Goal: Browse casually: Explore the website without a specific task or goal

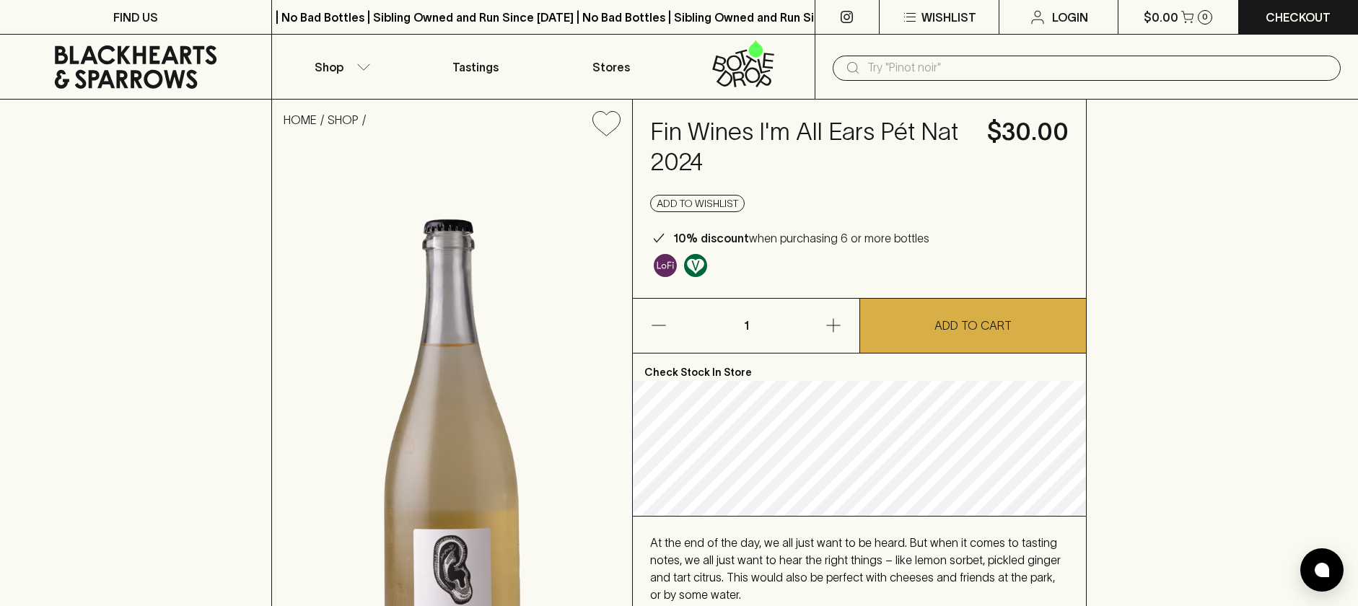
click at [165, 72] on icon at bounding box center [136, 66] width 162 height 43
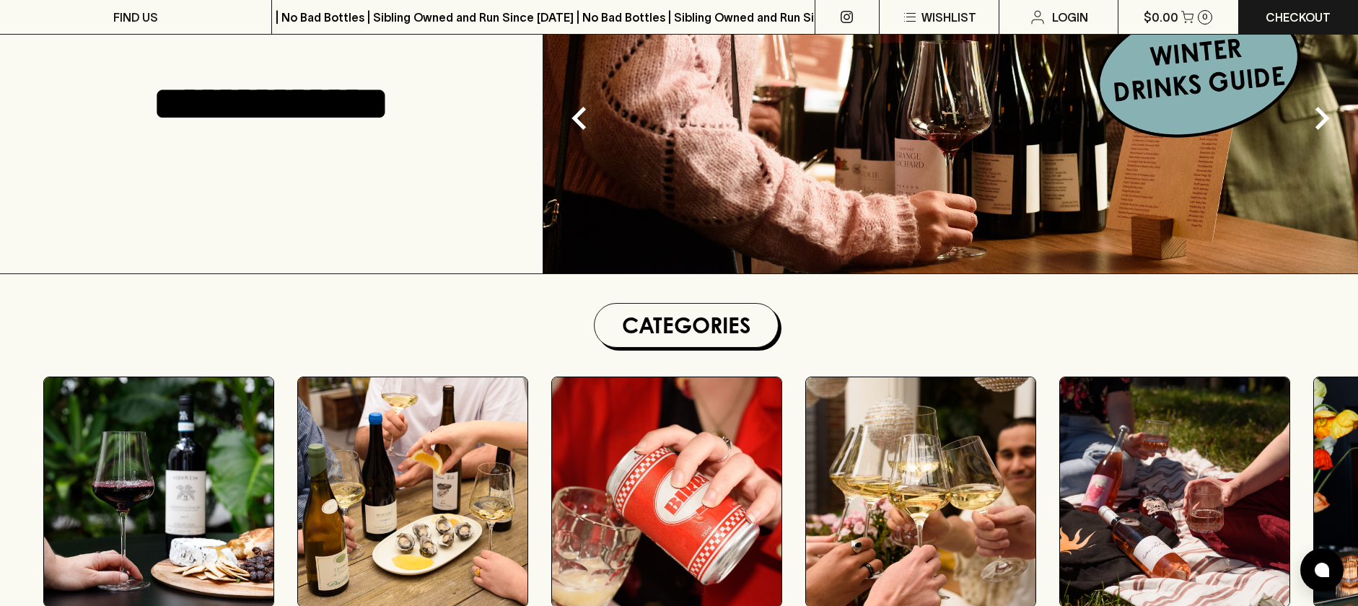
click at [490, 157] on div "**********" at bounding box center [271, 103] width 543 height 339
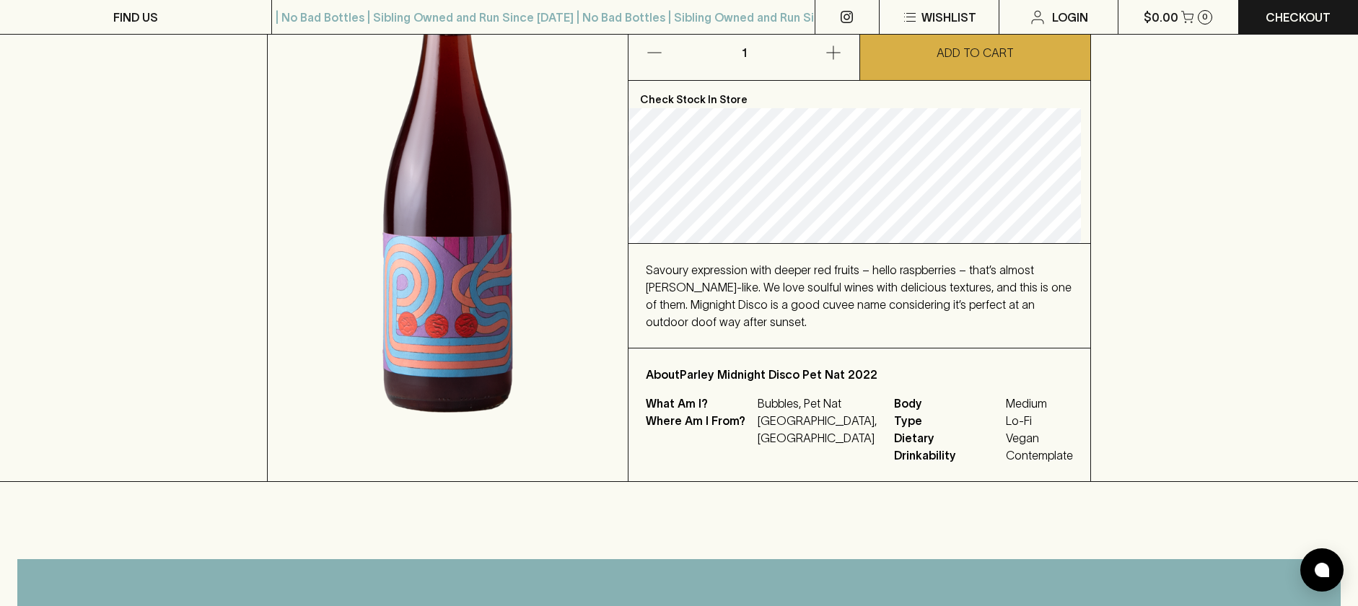
scroll to position [274, 0]
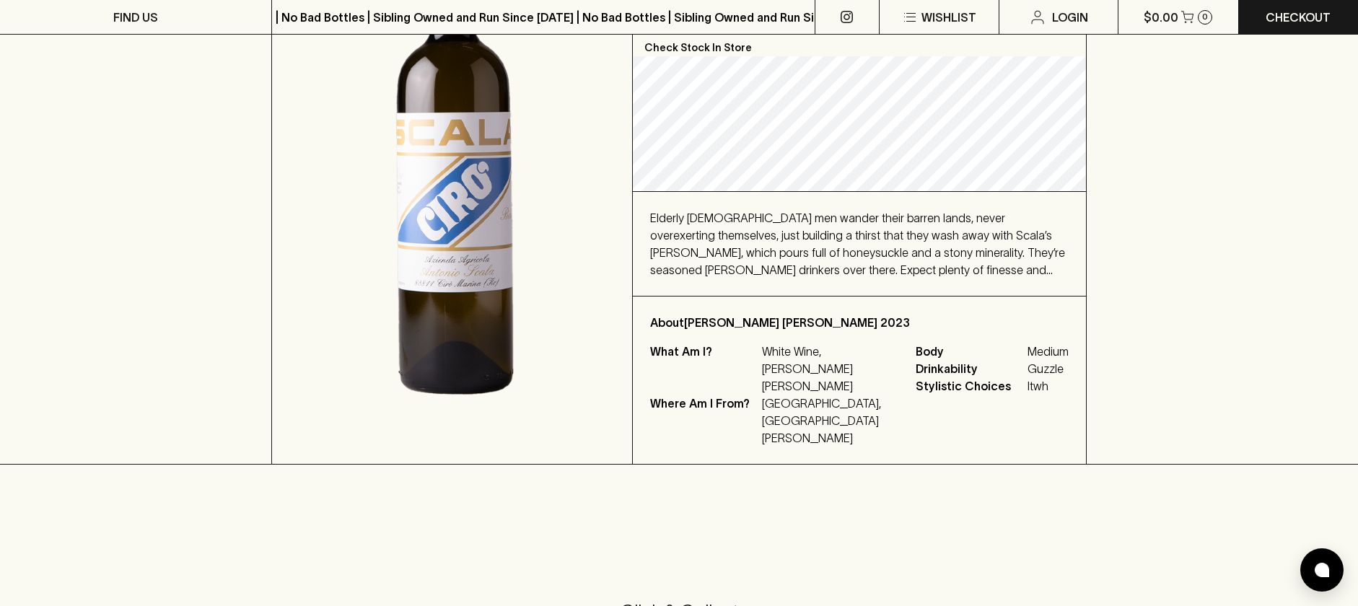
scroll to position [317, 0]
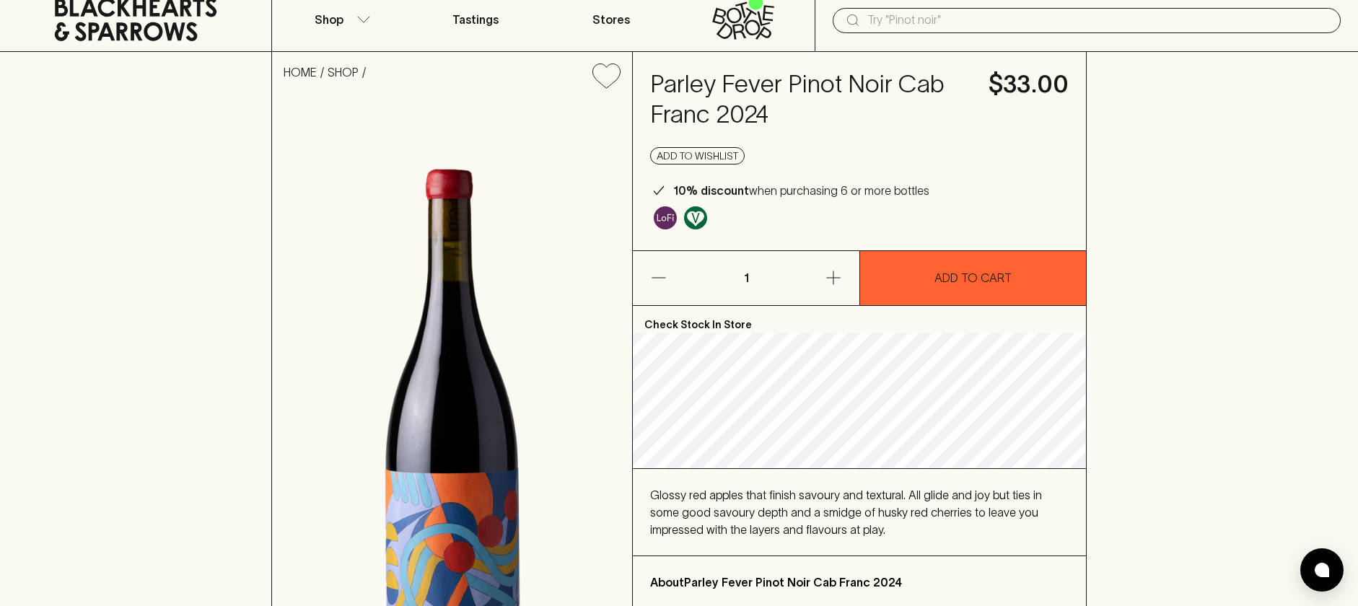
scroll to position [47, 0]
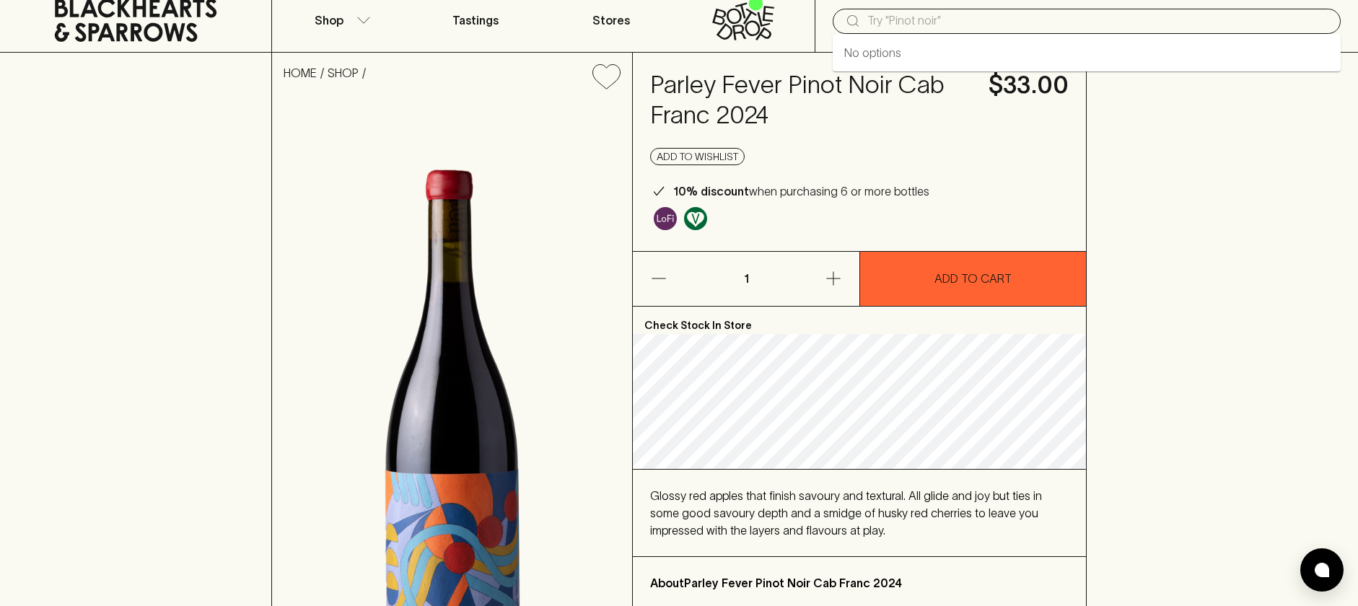
click at [917, 26] on input "text" at bounding box center [1098, 20] width 462 height 23
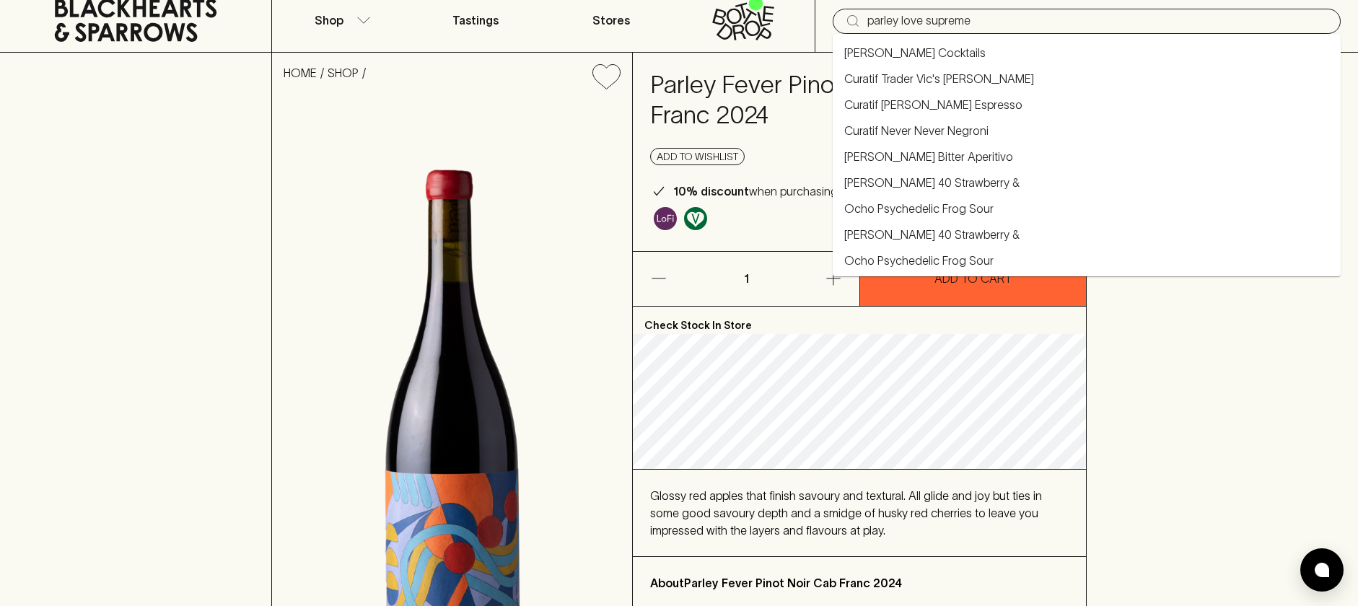
type input "parley love supreme"
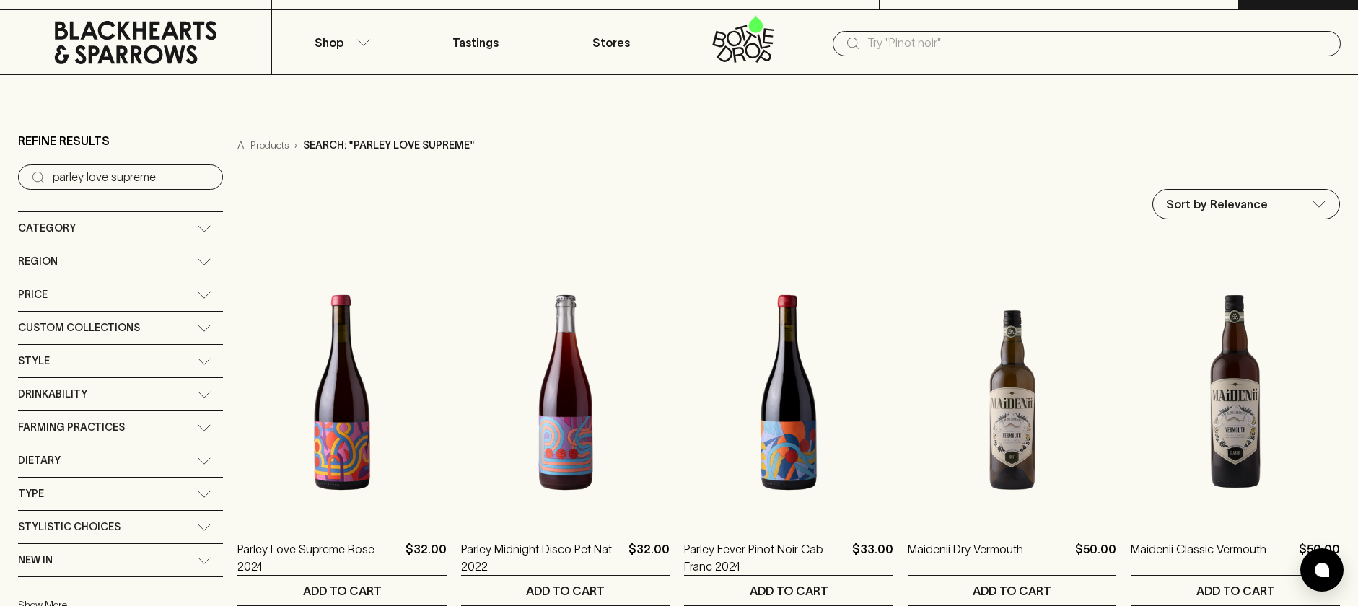
scroll to position [25, 0]
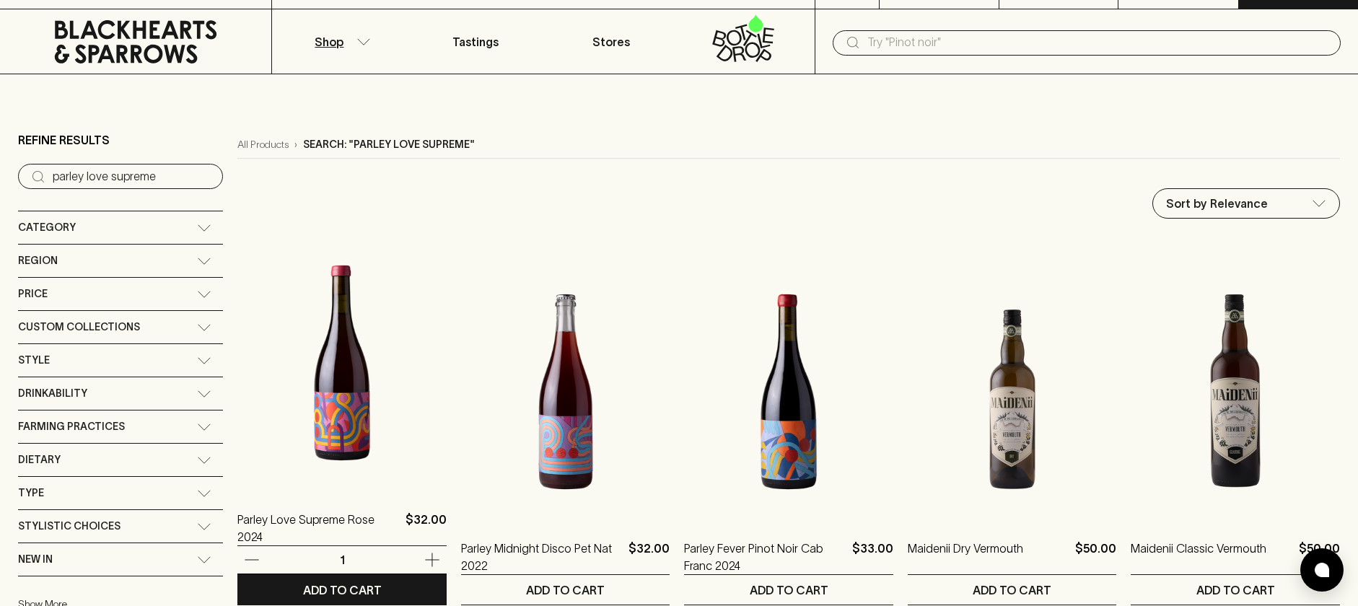
click at [317, 417] on img at bounding box center [341, 363] width 209 height 253
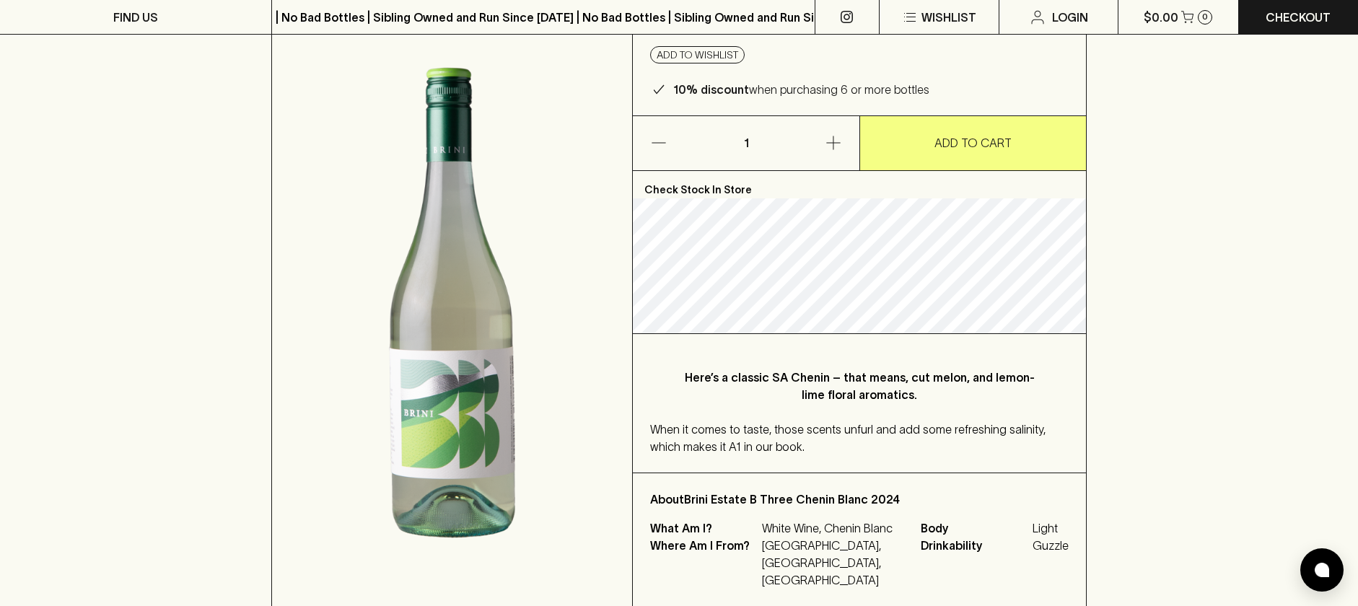
scroll to position [155, 0]
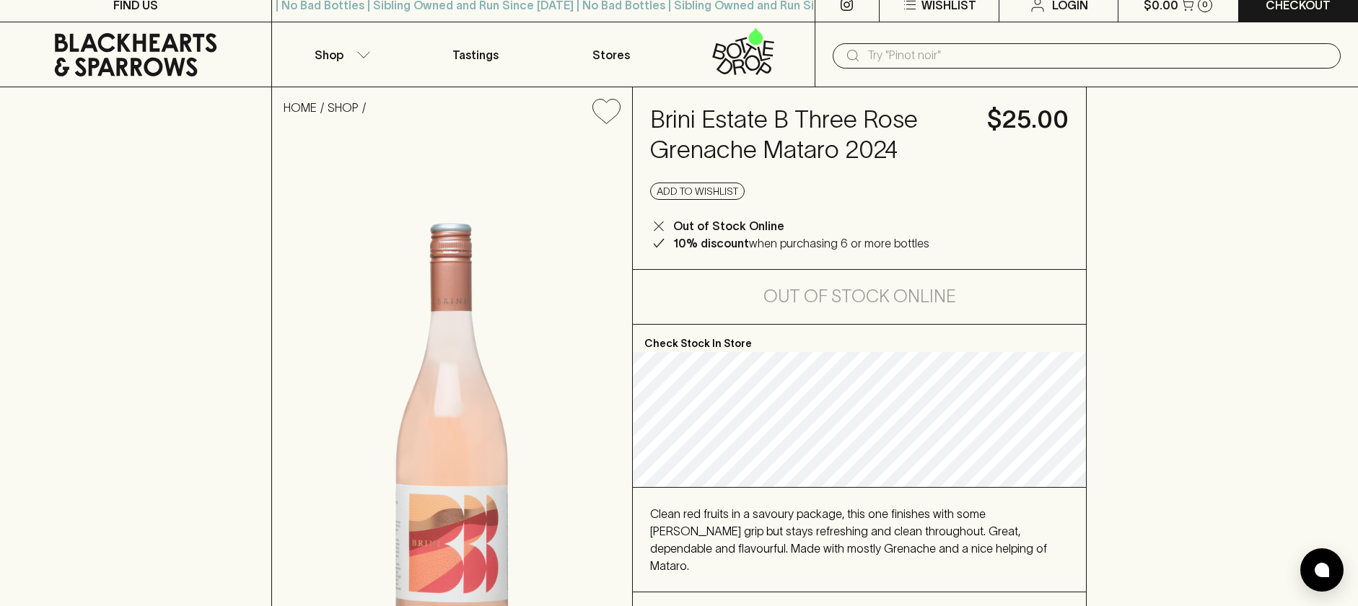
scroll to position [13, 0]
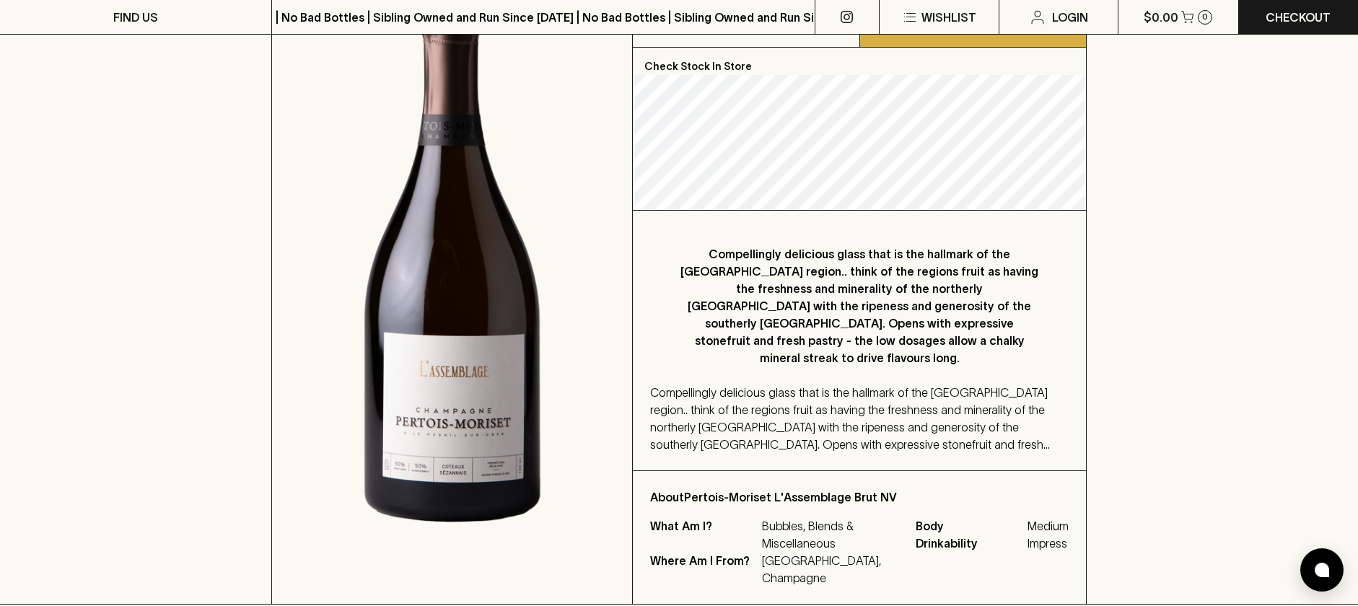
scroll to position [308, 0]
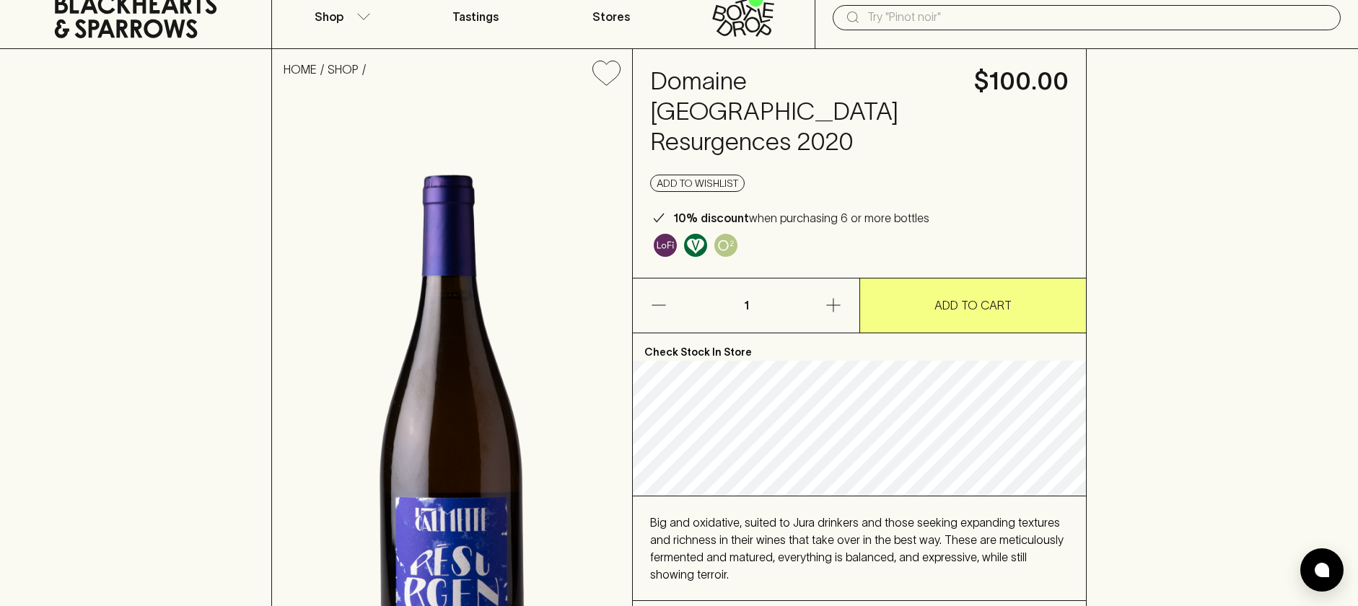
scroll to position [63, 0]
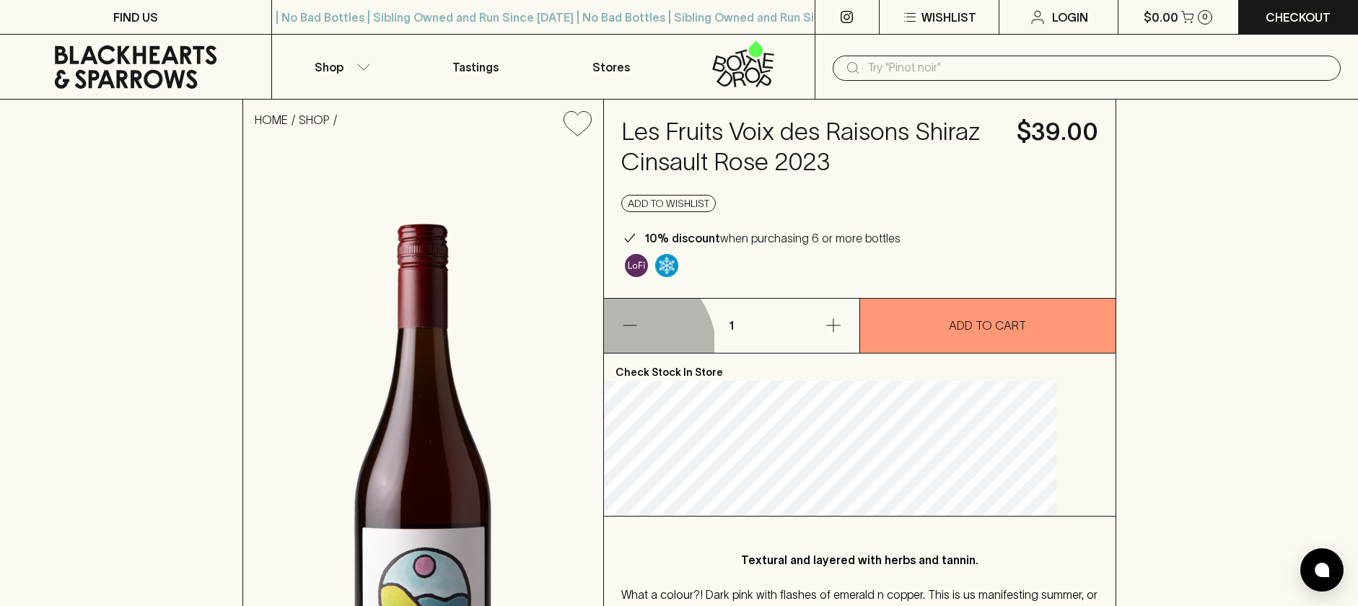
click at [649, 352] on button "button" at bounding box center [659, 326] width 110 height 54
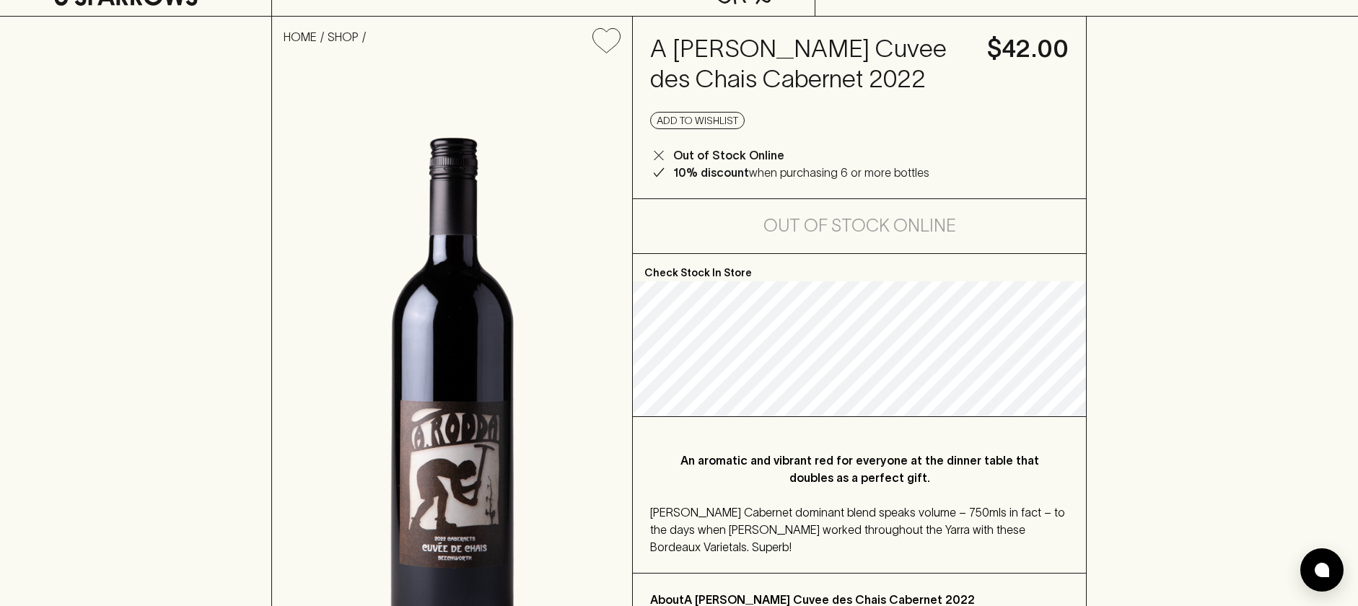
scroll to position [89, 0]
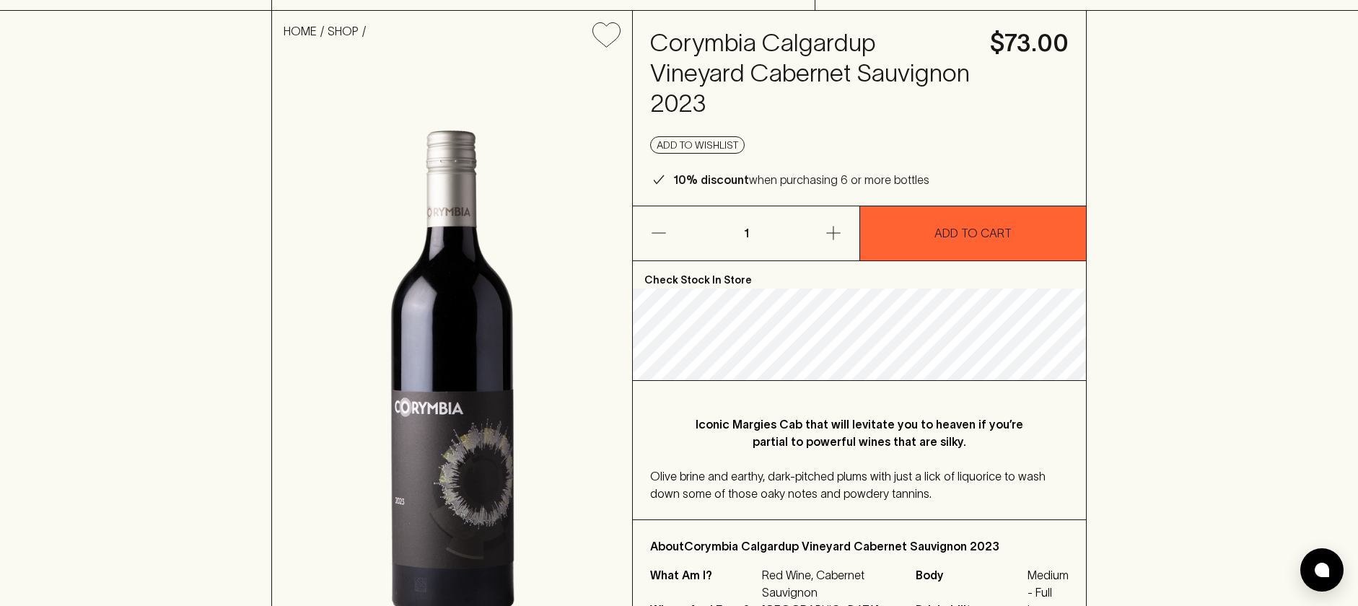
scroll to position [89, 0]
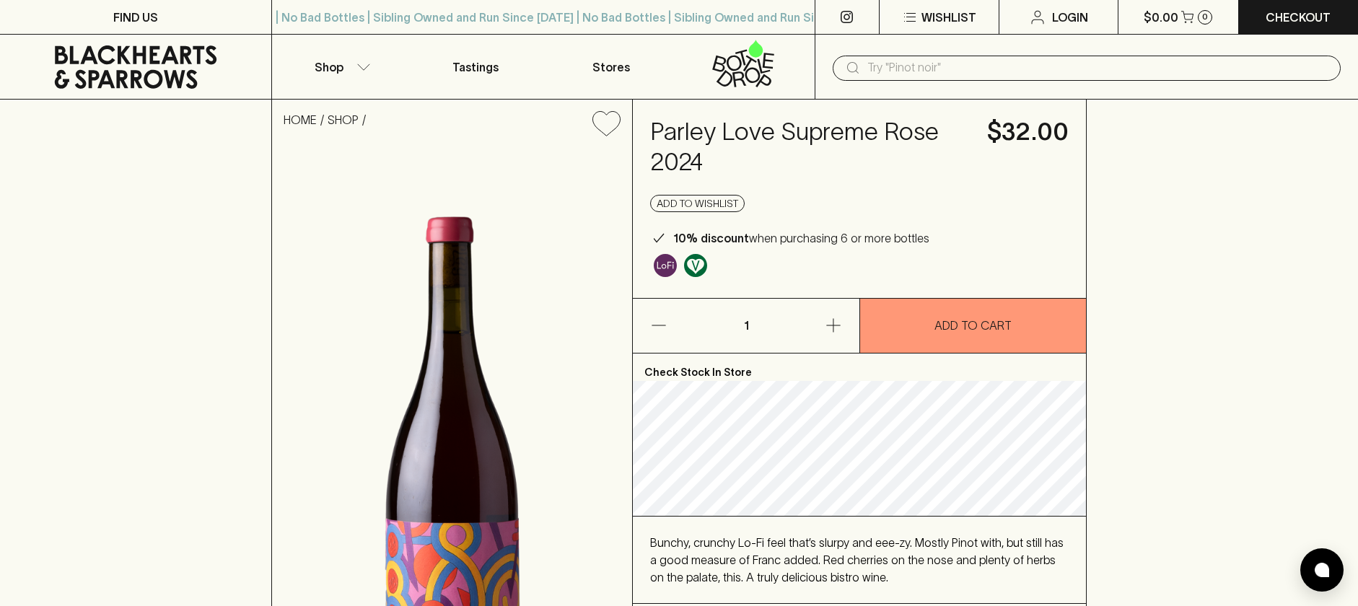
click at [919, 74] on input "text" at bounding box center [1098, 67] width 462 height 23
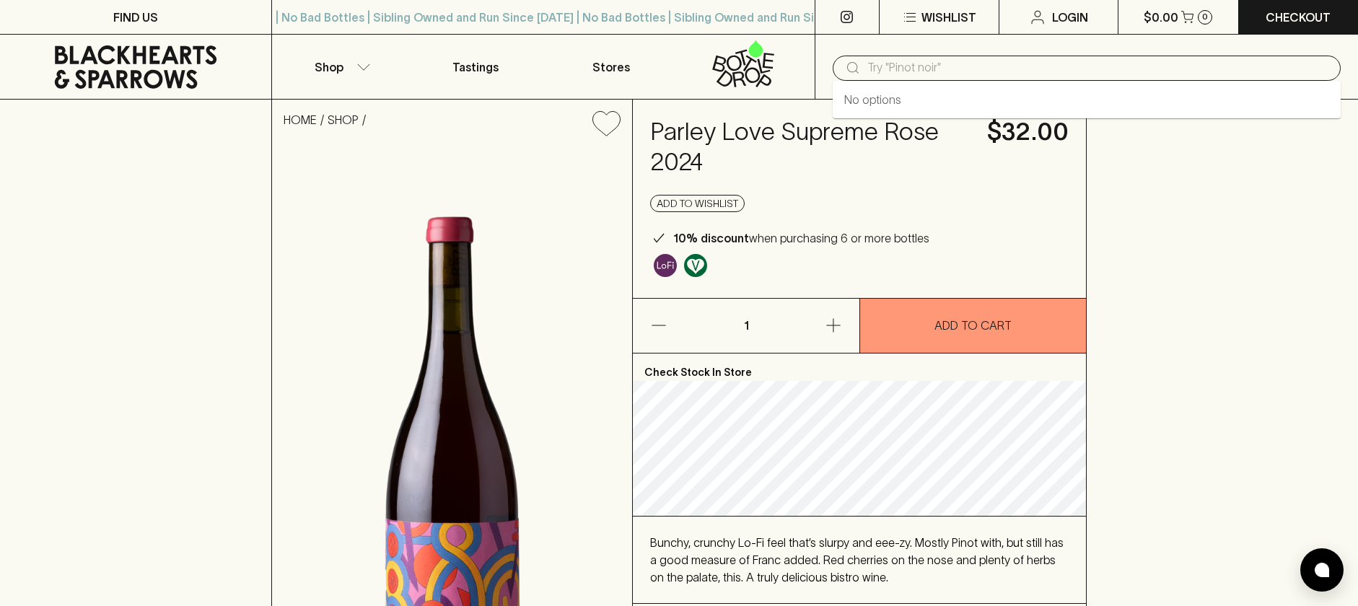
click at [919, 74] on input "text" at bounding box center [1098, 67] width 462 height 23
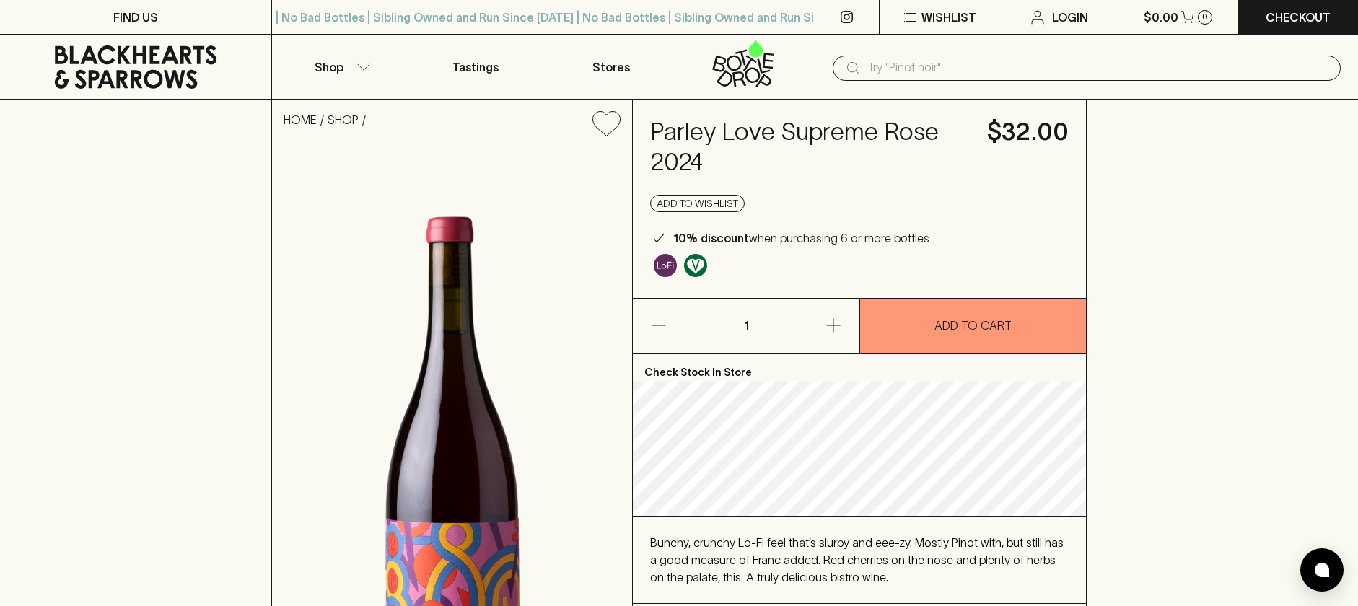
click at [919, 74] on input "text" at bounding box center [1098, 67] width 462 height 23
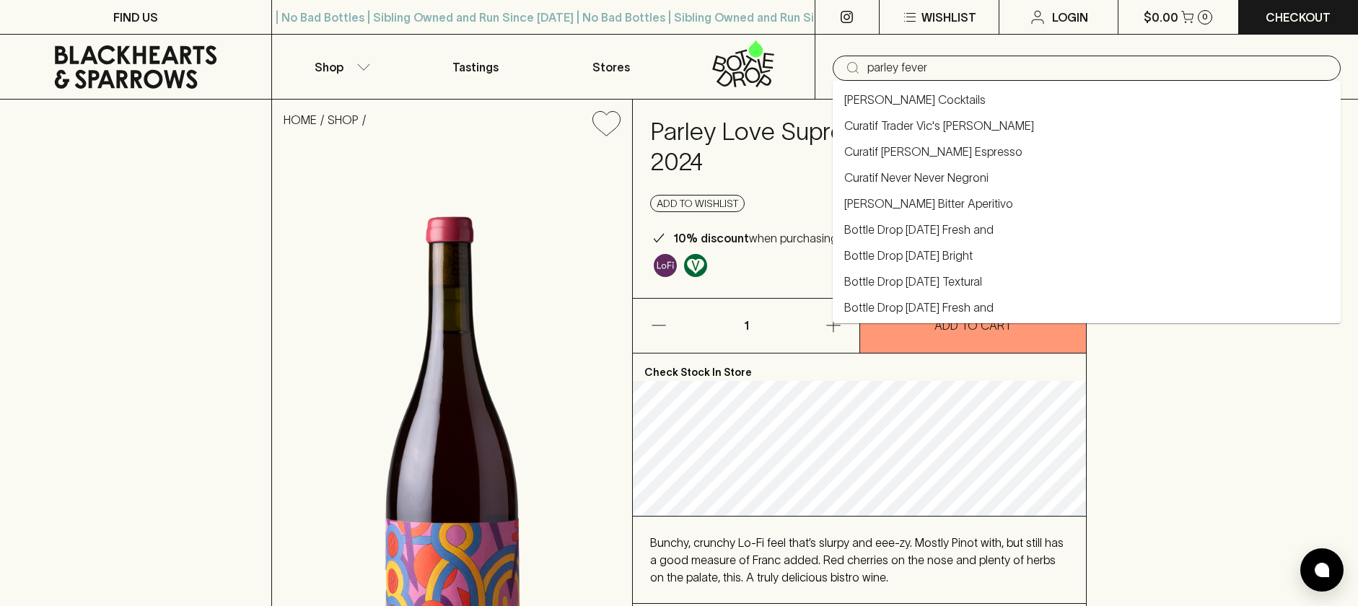
click at [974, 70] on input "parley fever" at bounding box center [1098, 67] width 462 height 23
type input "Parley Fever Pinot Noir Cab Franc 2024"
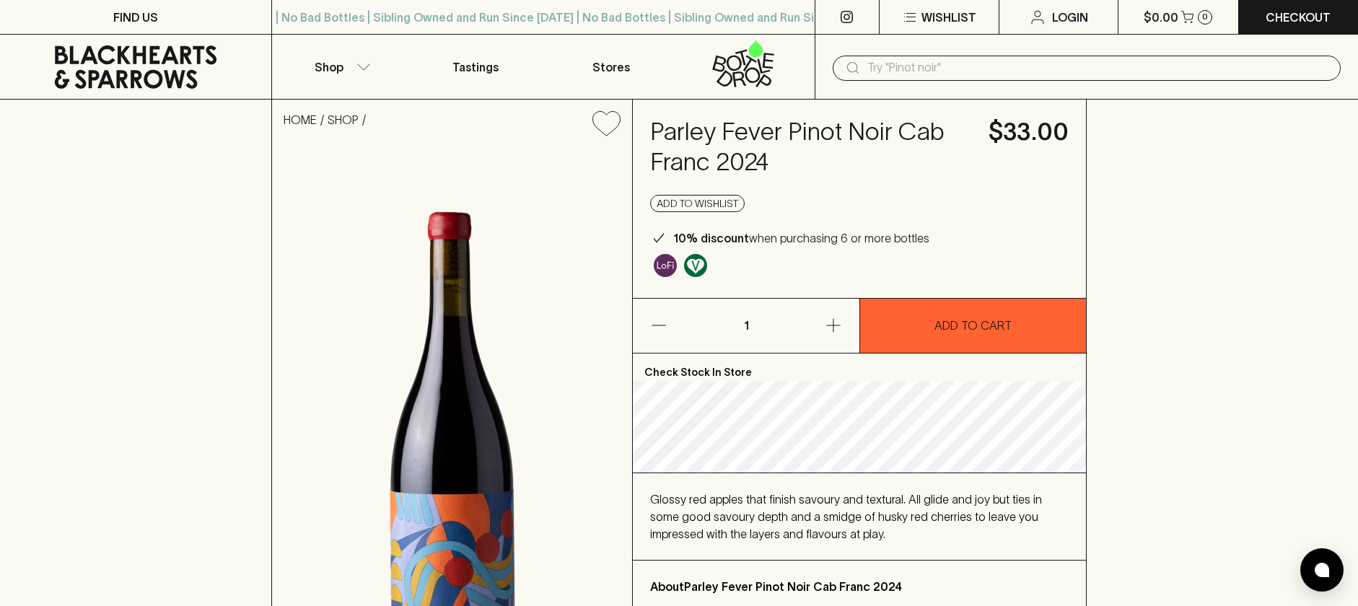
click at [423, 261] on img at bounding box center [452, 429] width 360 height 563
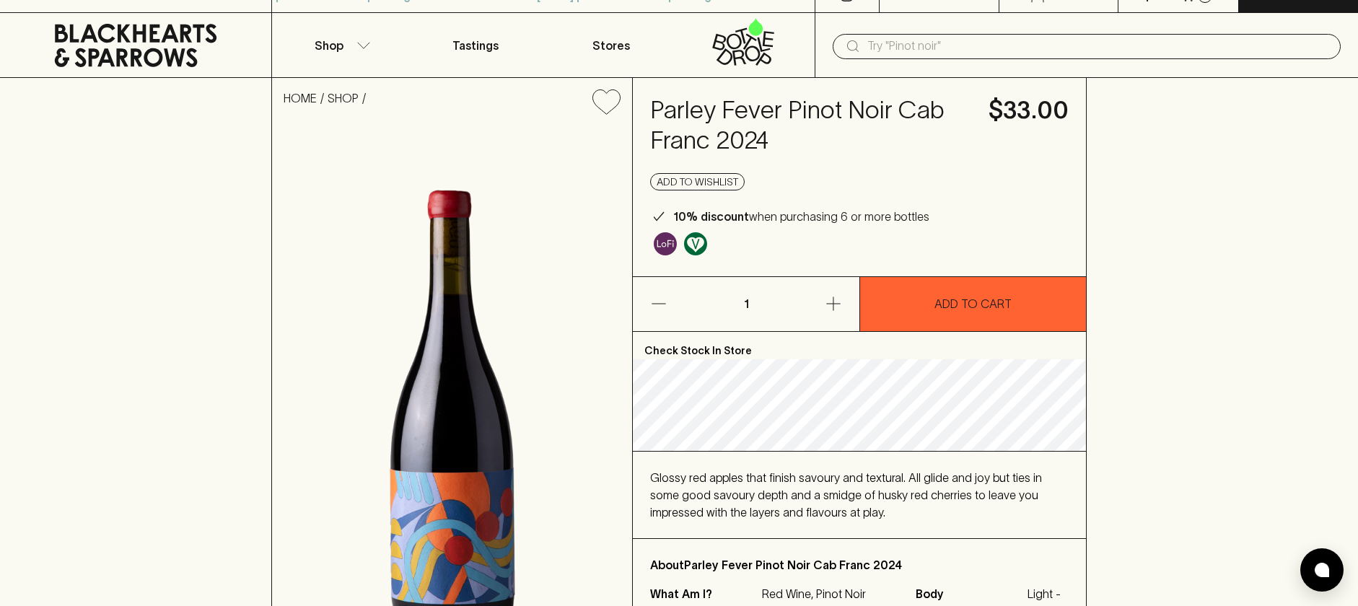
scroll to position [22, 0]
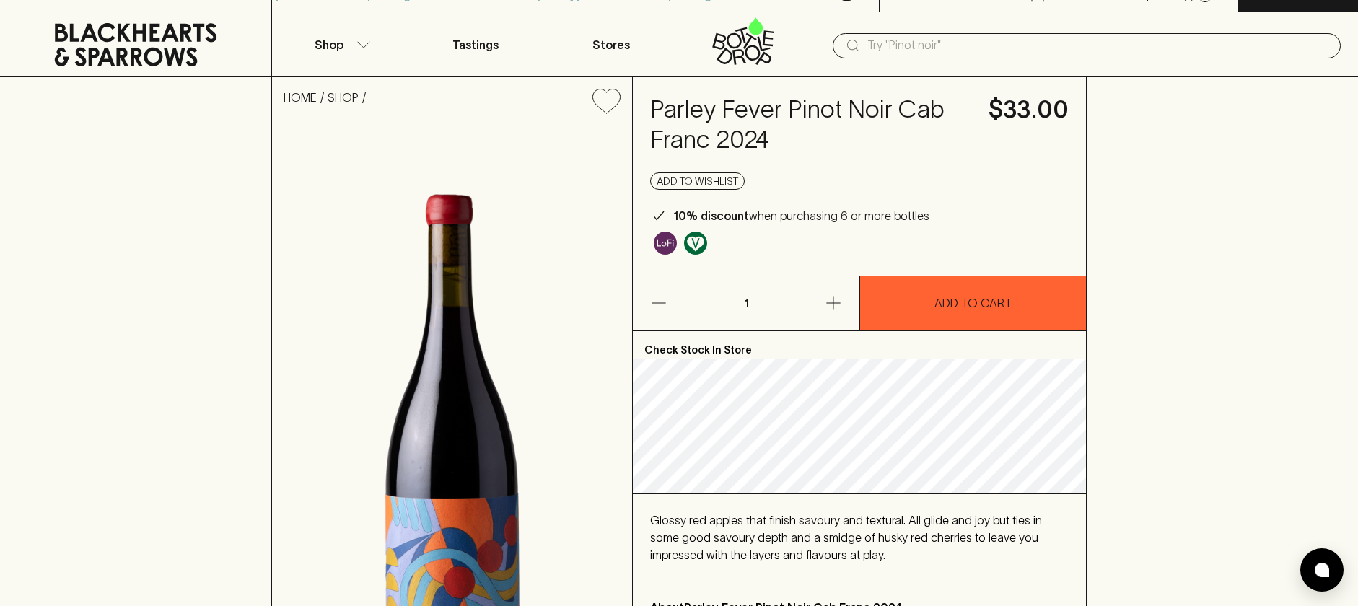
click at [639, 322] on button "button" at bounding box center [681, 303] width 96 height 54
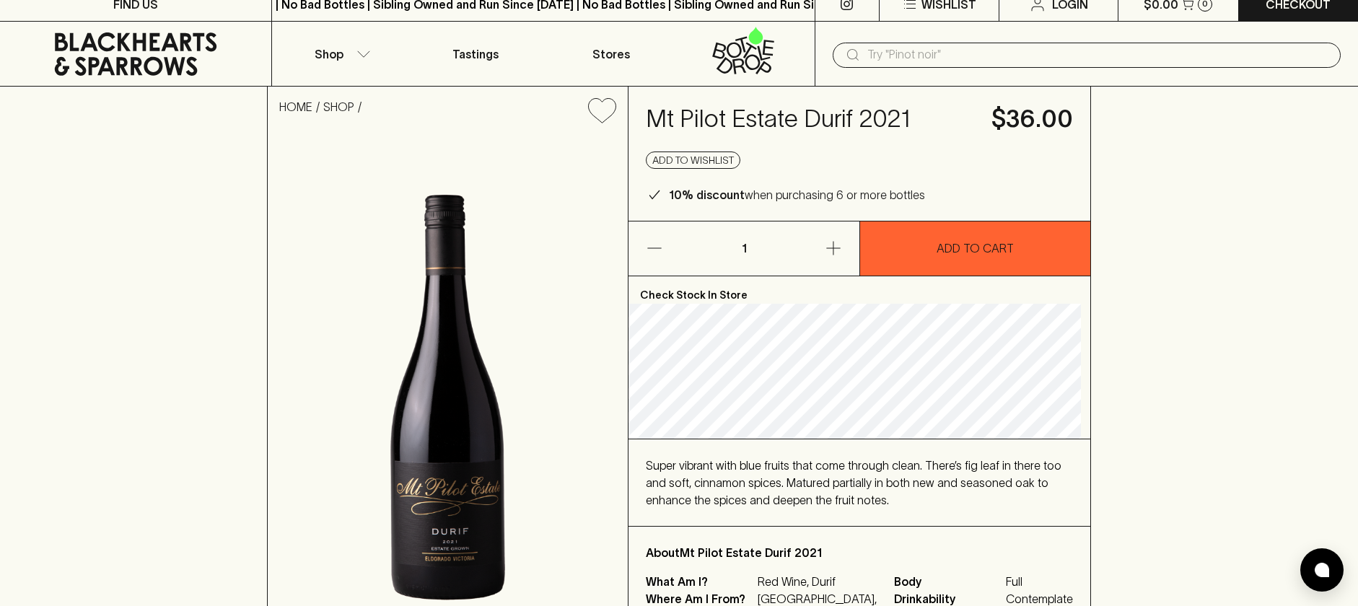
scroll to position [16, 0]
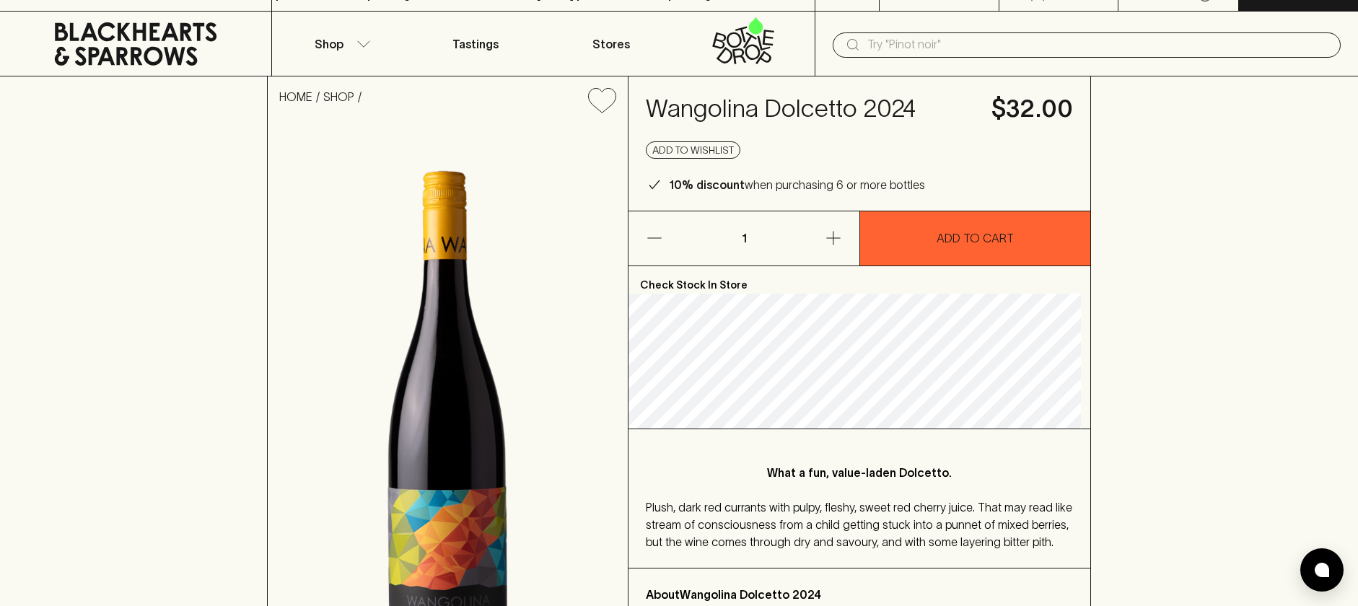
scroll to position [19, 0]
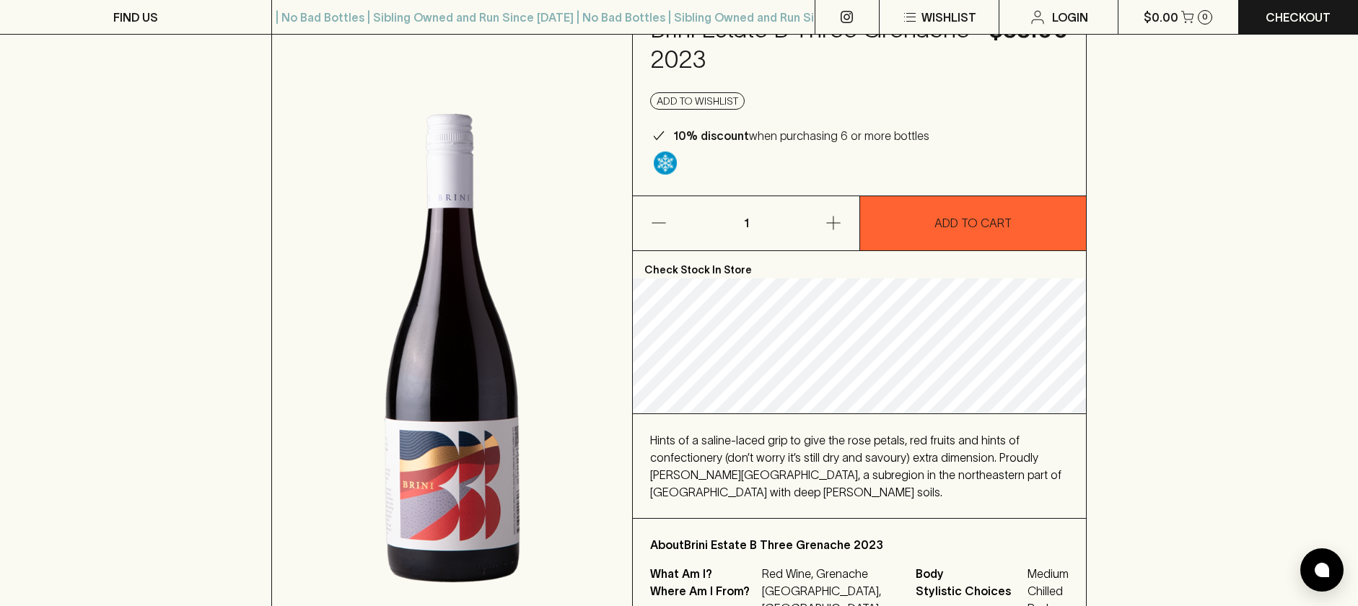
scroll to position [76, 0]
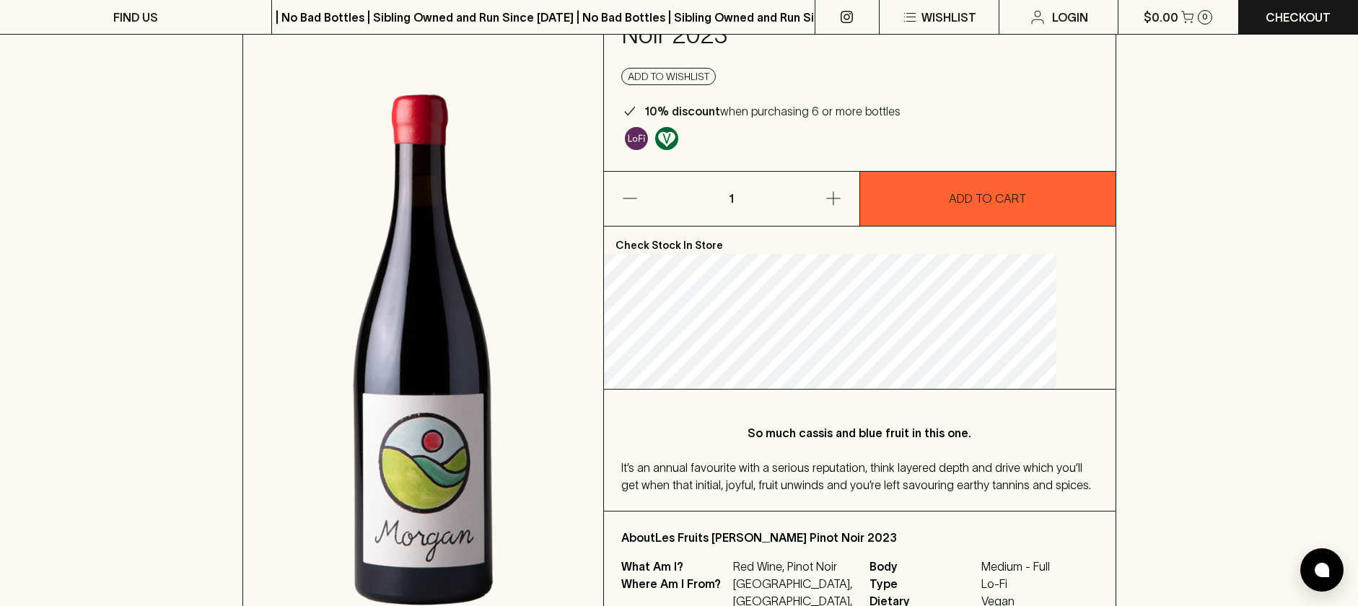
scroll to position [128, 0]
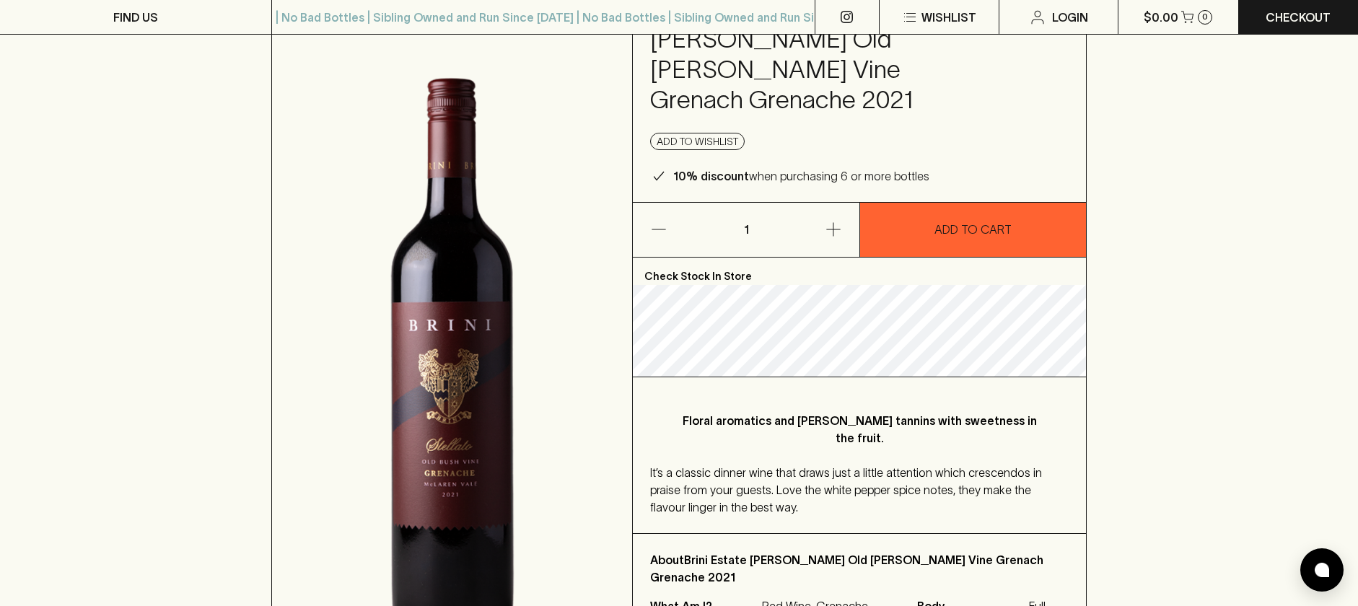
scroll to position [126, 0]
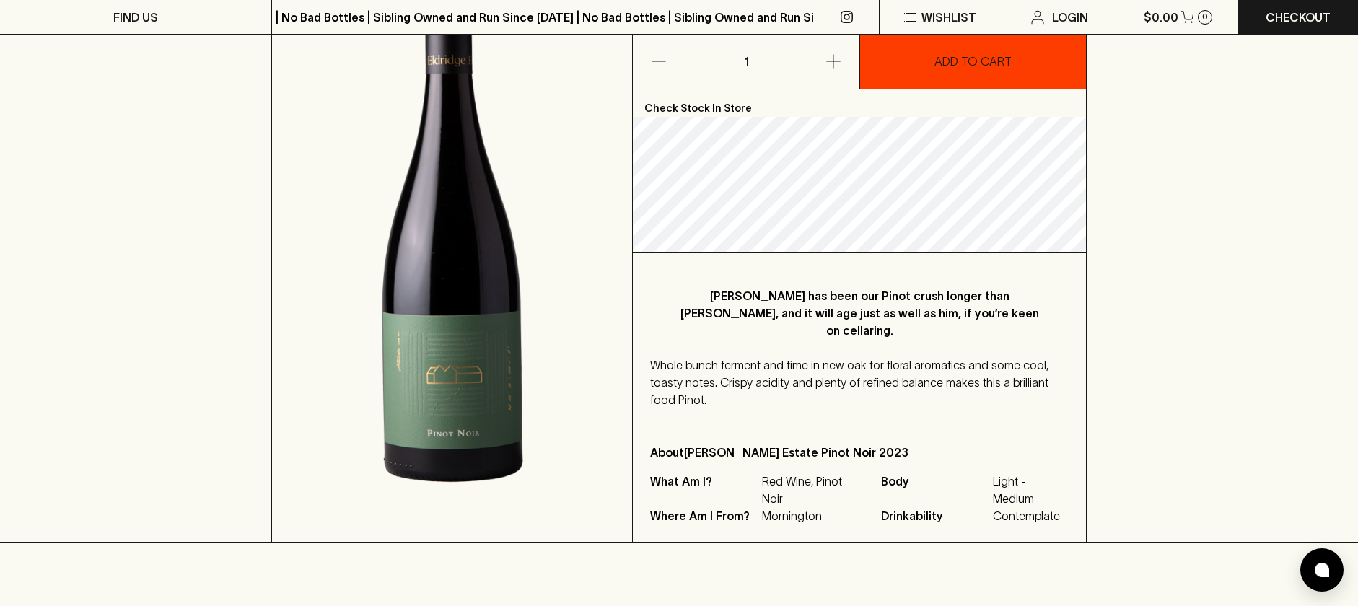
scroll to position [313, 0]
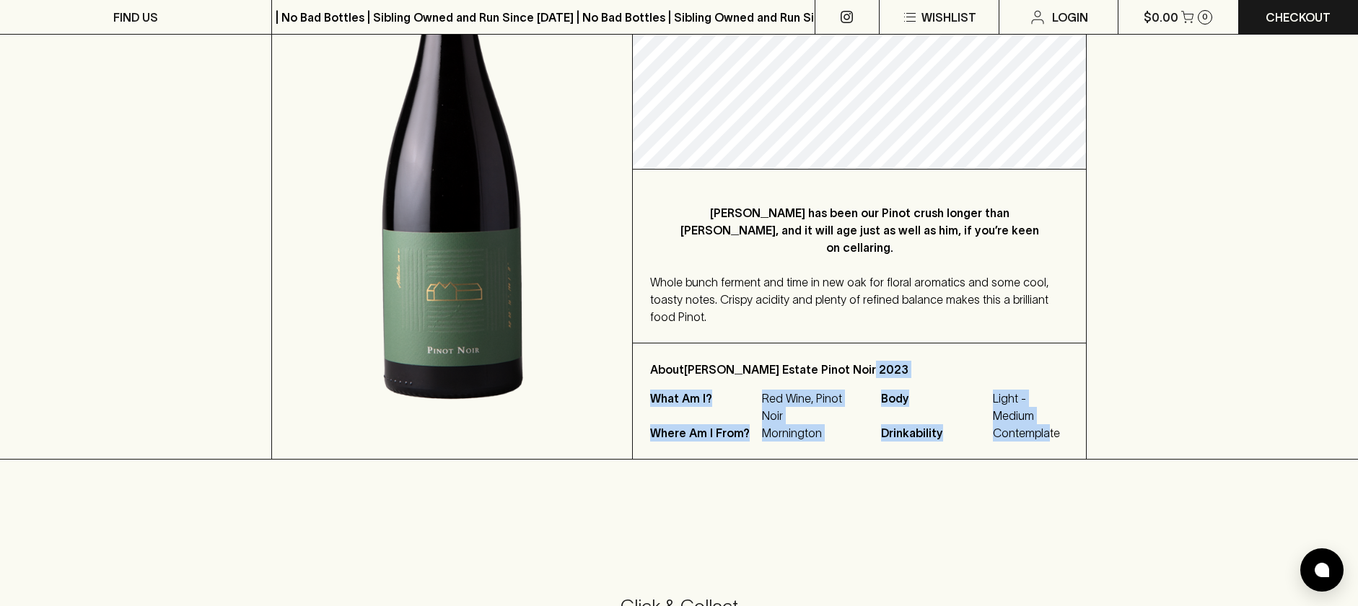
drag, startPoint x: 1046, startPoint y: 393, endPoint x: 881, endPoint y: 331, distance: 175.6
click at [881, 343] on div "About Eldridge Estate Pinot Noir 2023 What Am I? Red Wine, Pinot Noir Where Am …" at bounding box center [859, 400] width 452 height 115
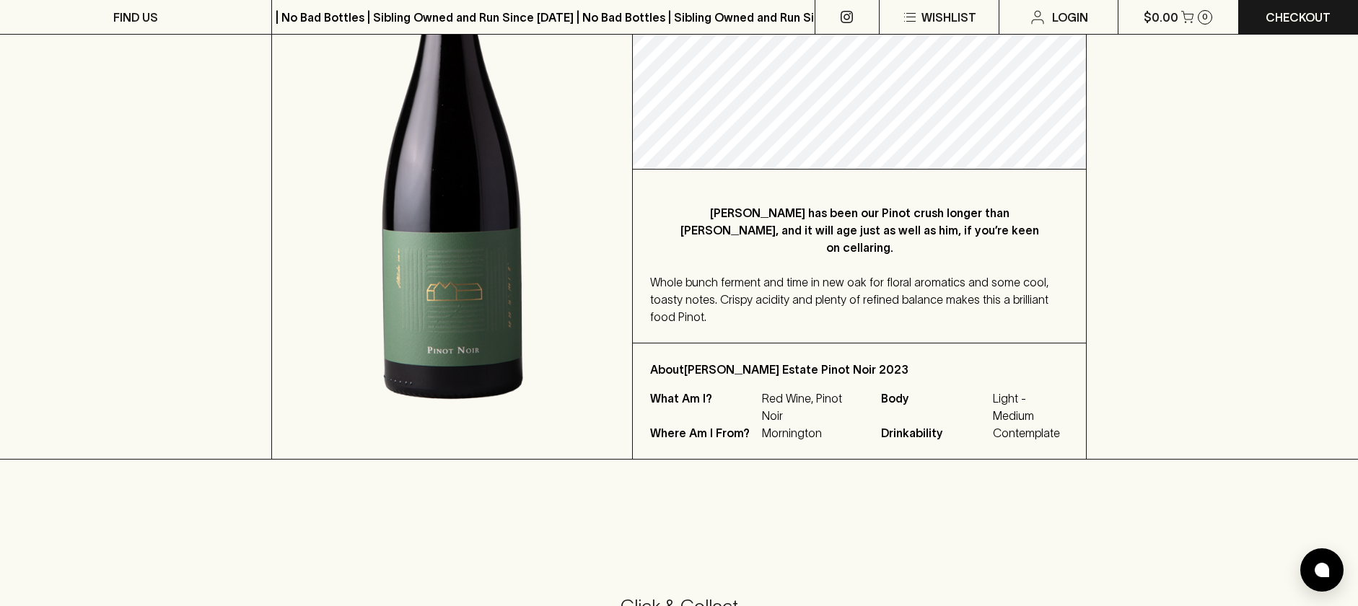
click at [875, 276] on span "Whole bunch ferment and time in new oak for floral aromatics and some cool, toa…" at bounding box center [849, 300] width 398 height 48
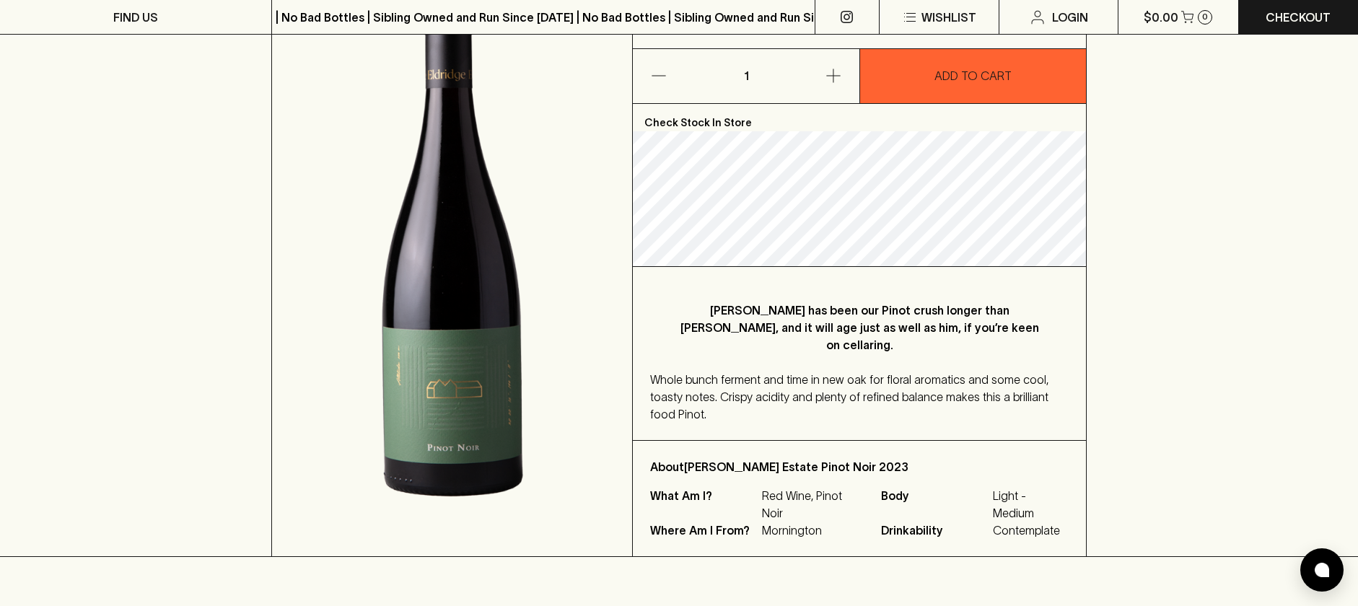
scroll to position [0, 0]
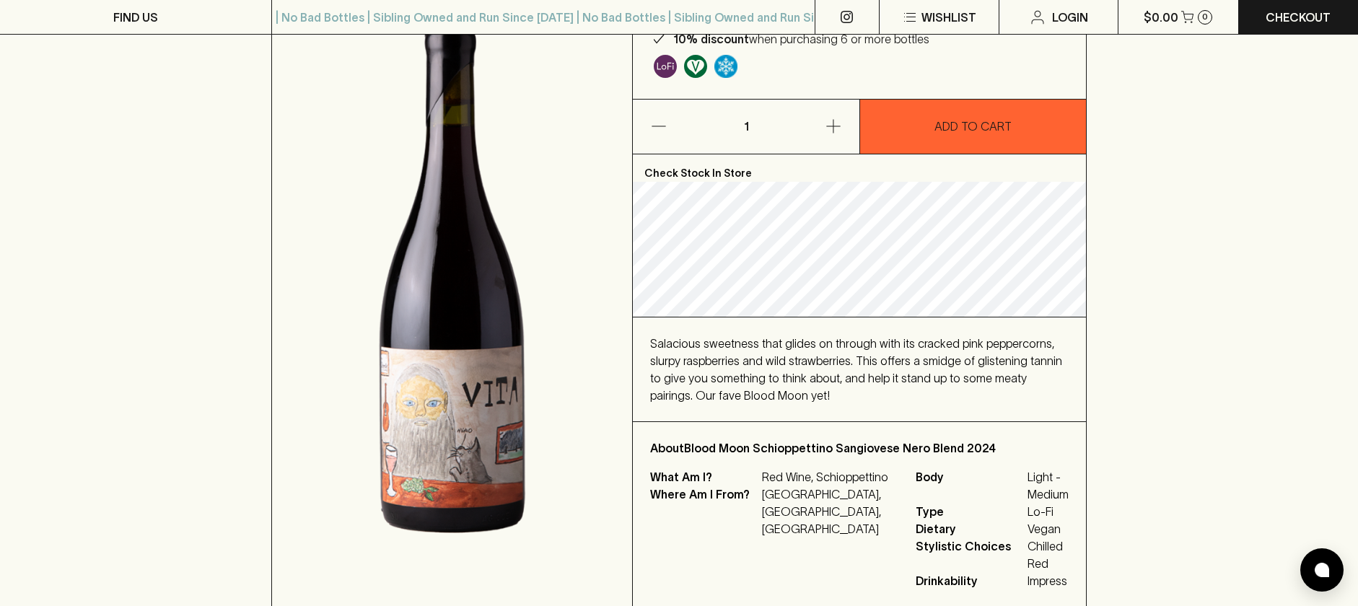
scroll to position [203, 0]
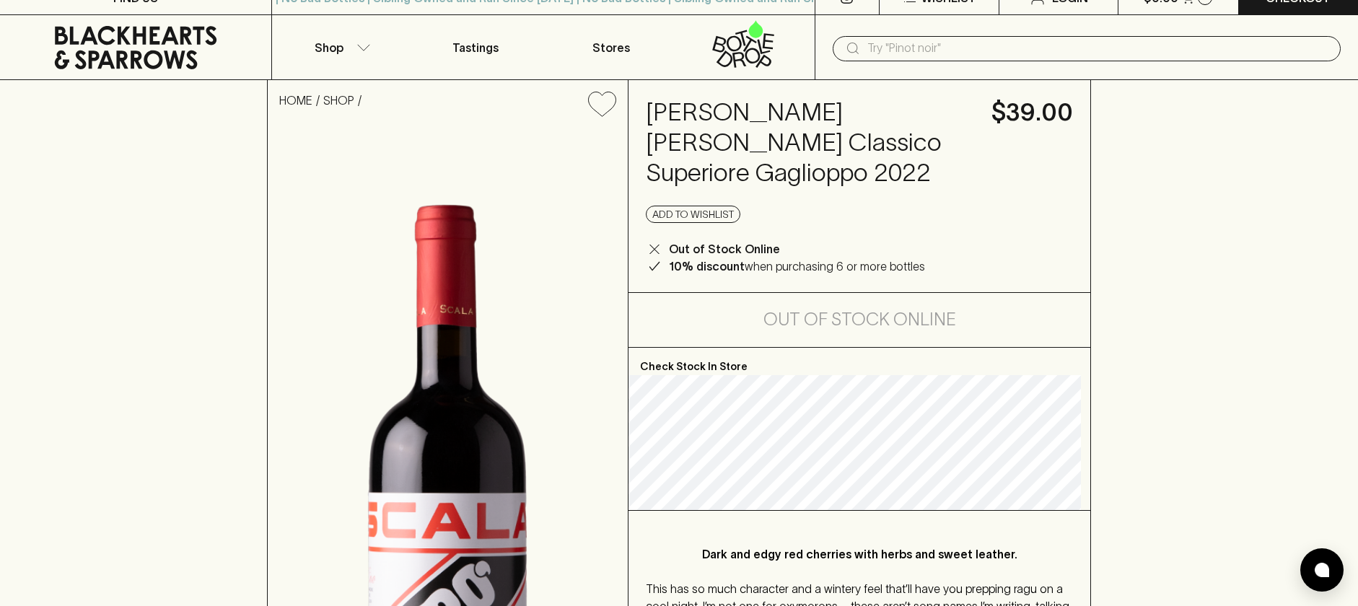
scroll to position [14, 0]
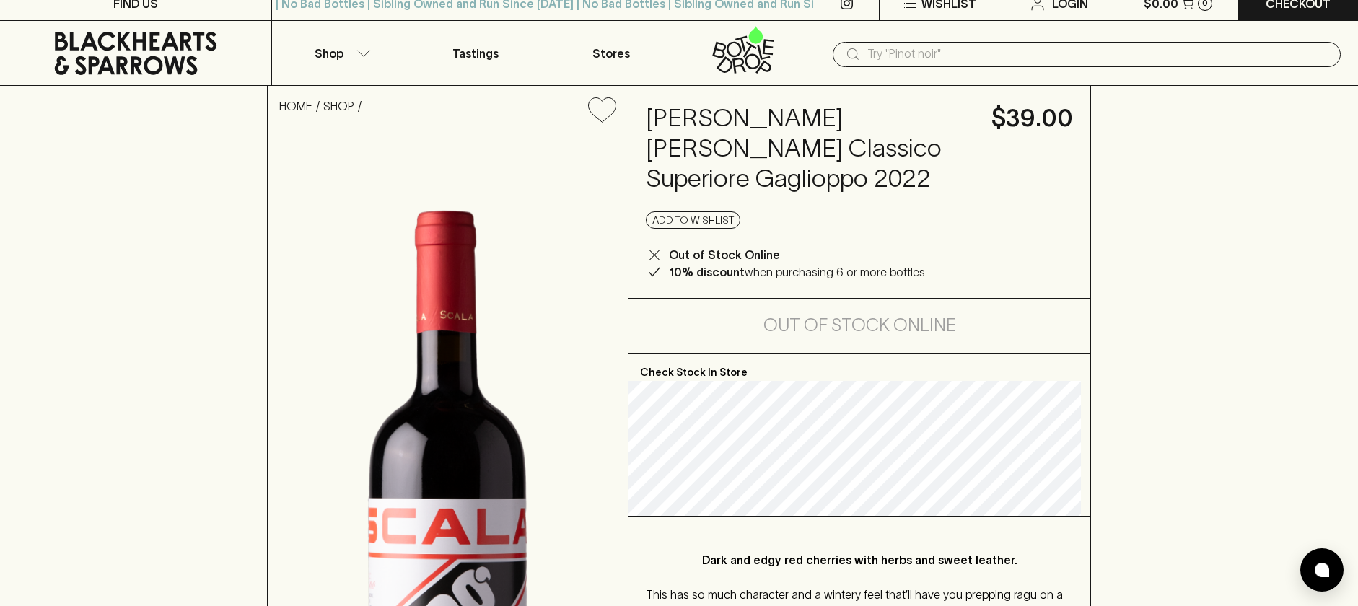
click at [724, 183] on h4 "[PERSON_NAME] [PERSON_NAME] Classico Superiore Gaglioppo 2022" at bounding box center [810, 148] width 328 height 91
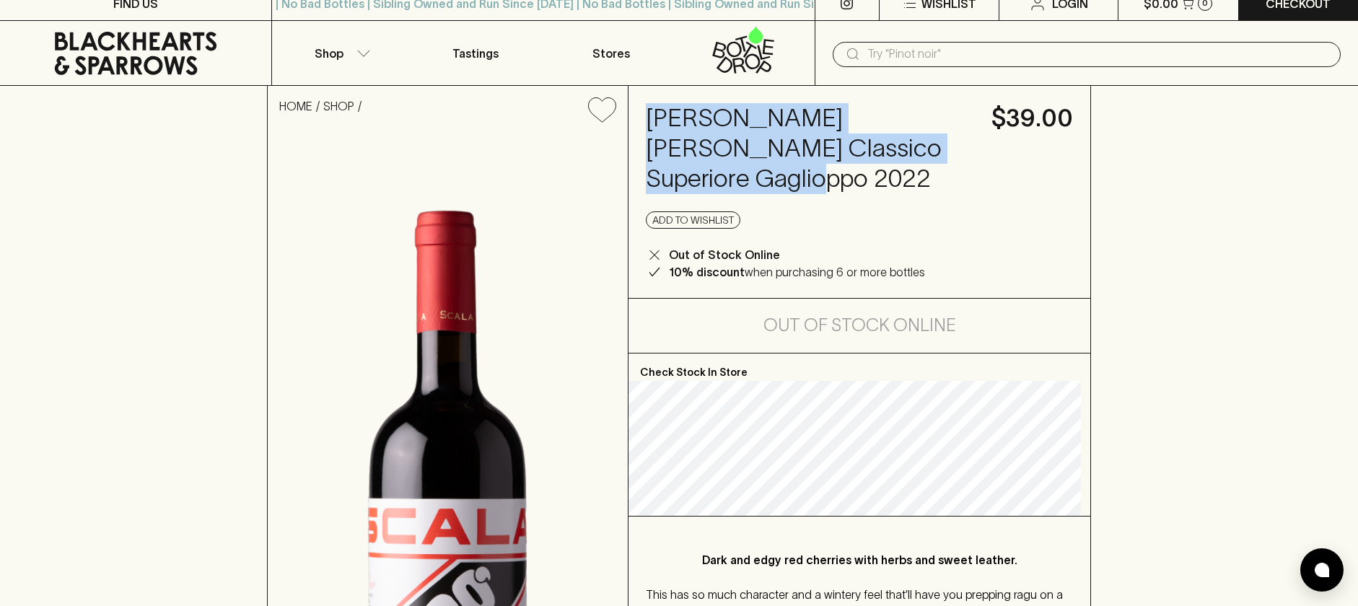
drag, startPoint x: 647, startPoint y: 123, endPoint x: 762, endPoint y: 193, distance: 134.0
click at [762, 193] on div "Antonio Scala Ciro Rosso Classico Superiore Gaglioppo 2022 $39.00 Add to wishli…" at bounding box center [859, 192] width 462 height 212
copy h4 "Antonio Scala Ciro Rosso Classico Superiore Gaglioppo"
